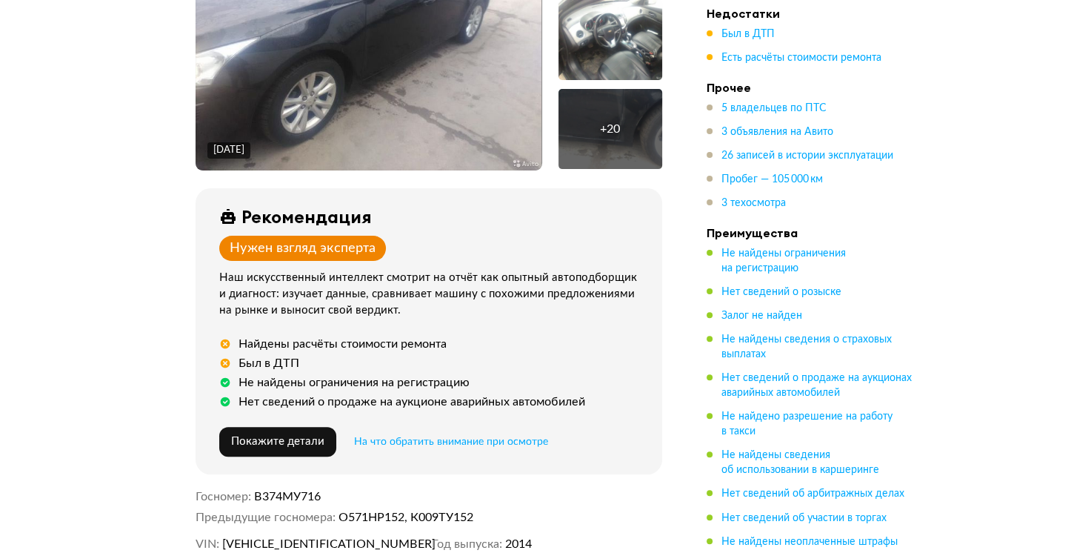
scroll to position [741, 0]
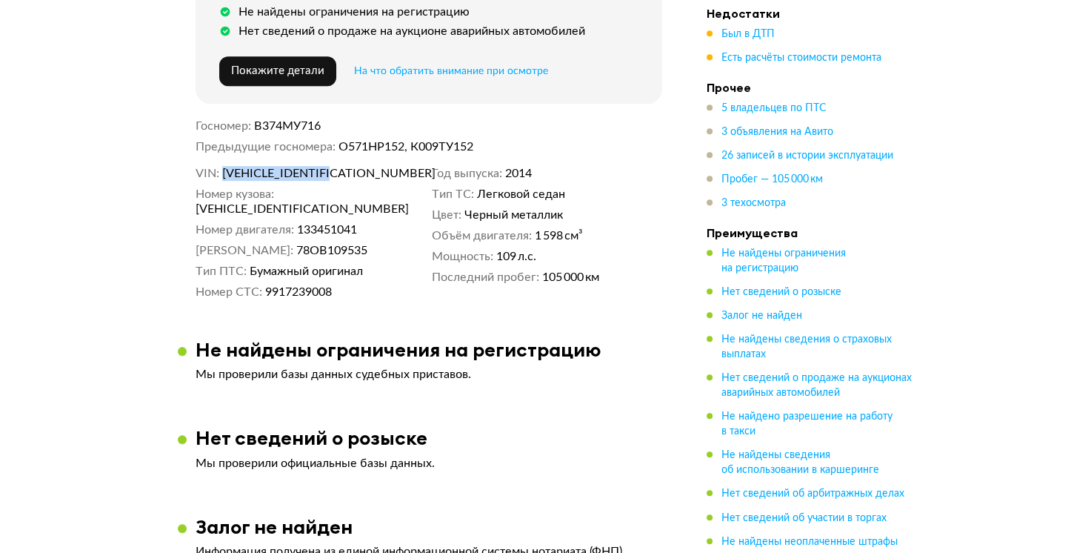
drag, startPoint x: 225, startPoint y: 164, endPoint x: 344, endPoint y: 167, distance: 118.5
click at [344, 167] on dd "[VEHICLE_IDENTIFICATION_NUMBER]" at bounding box center [324, 173] width 204 height 15
copy span "[VEHICLE_IDENTIFICATION_NUMBER]"
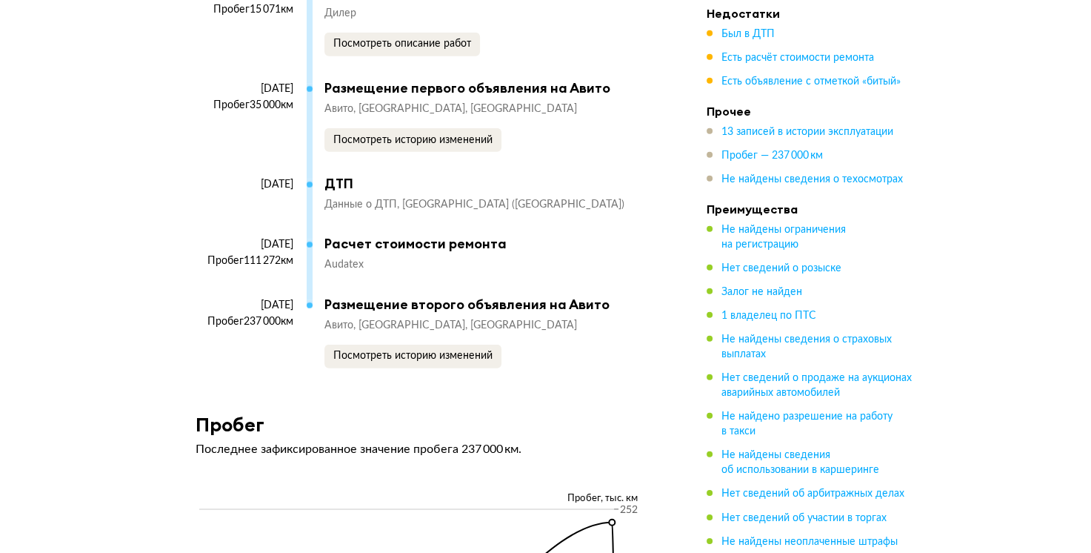
scroll to position [4370, 0]
